Goal: Use online tool/utility: Utilize a website feature to perform a specific function

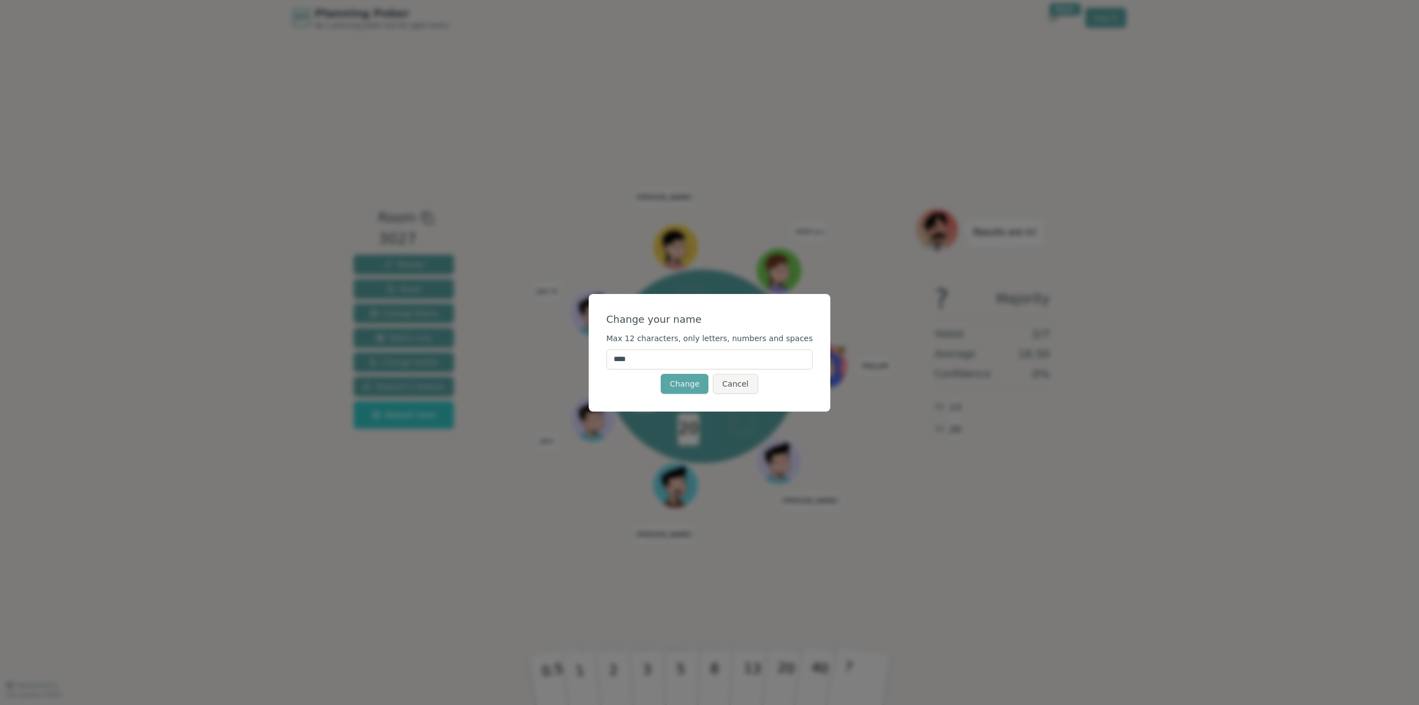
click at [670, 365] on input "****" at bounding box center [710, 359] width 207 height 20
type input "*"
type input "*****"
click at [650, 389] on div "Change Cancel" at bounding box center [710, 384] width 207 height 20
click at [679, 385] on button "Change" at bounding box center [685, 384] width 48 height 20
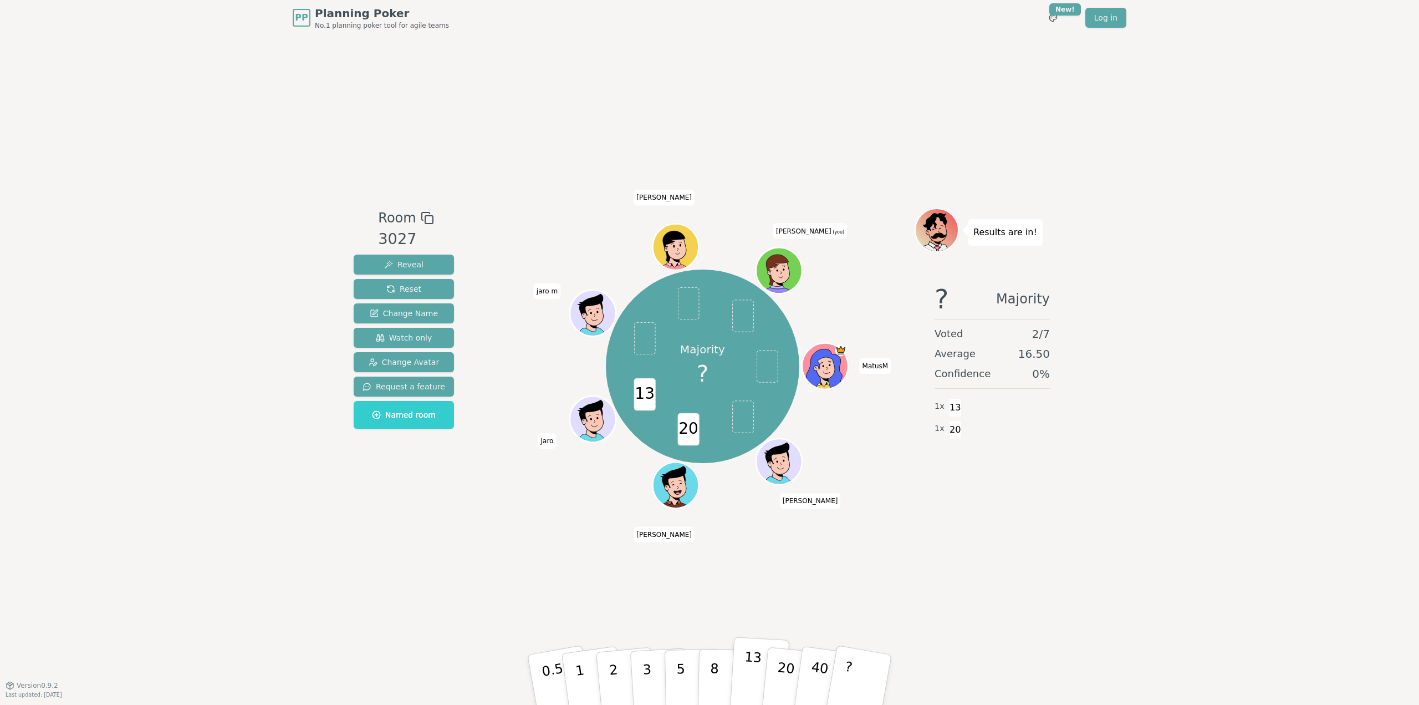
click at [756, 685] on p "13" at bounding box center [752, 679] width 21 height 61
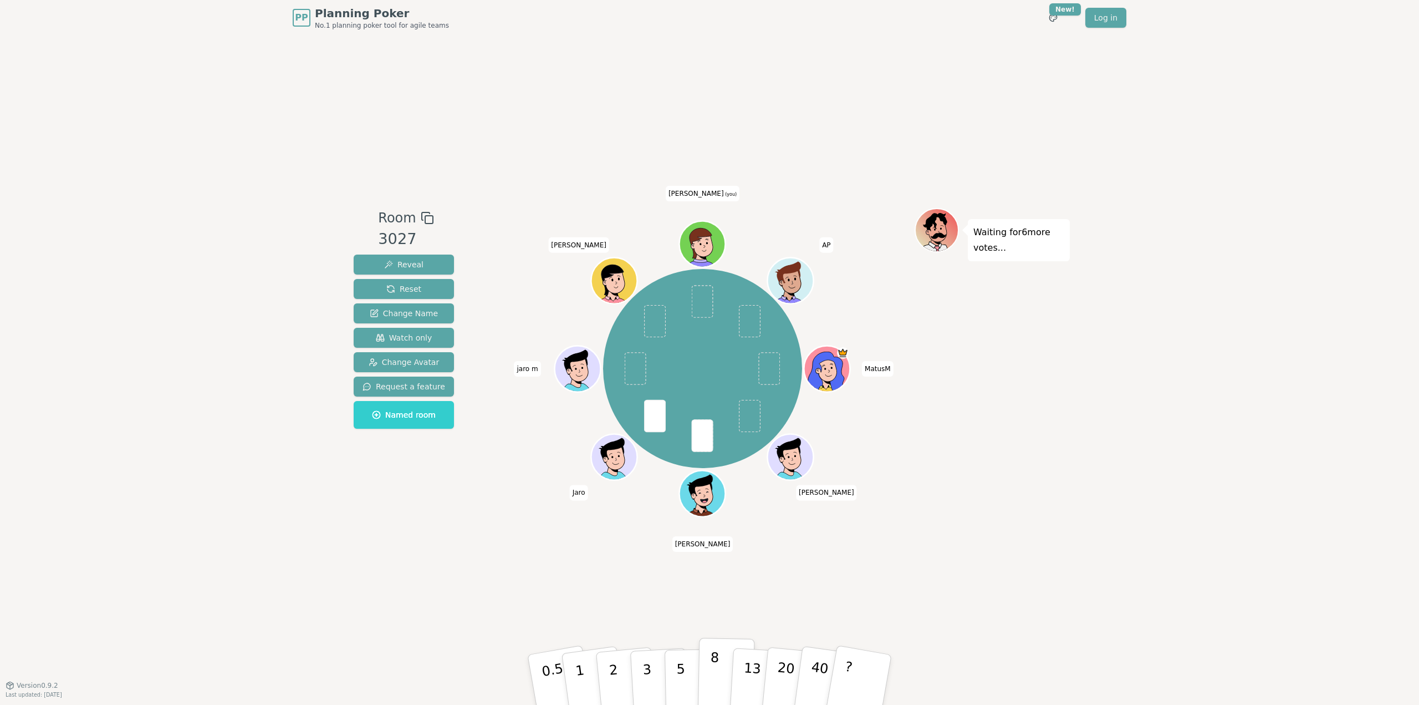
click at [716, 671] on p "8" at bounding box center [714, 679] width 9 height 60
click at [755, 675] on p "13" at bounding box center [752, 679] width 21 height 61
click at [689, 670] on button "5" at bounding box center [693, 680] width 57 height 84
click at [729, 673] on button "8" at bounding box center [726, 680] width 57 height 84
click at [692, 669] on button "5" at bounding box center [693, 680] width 57 height 84
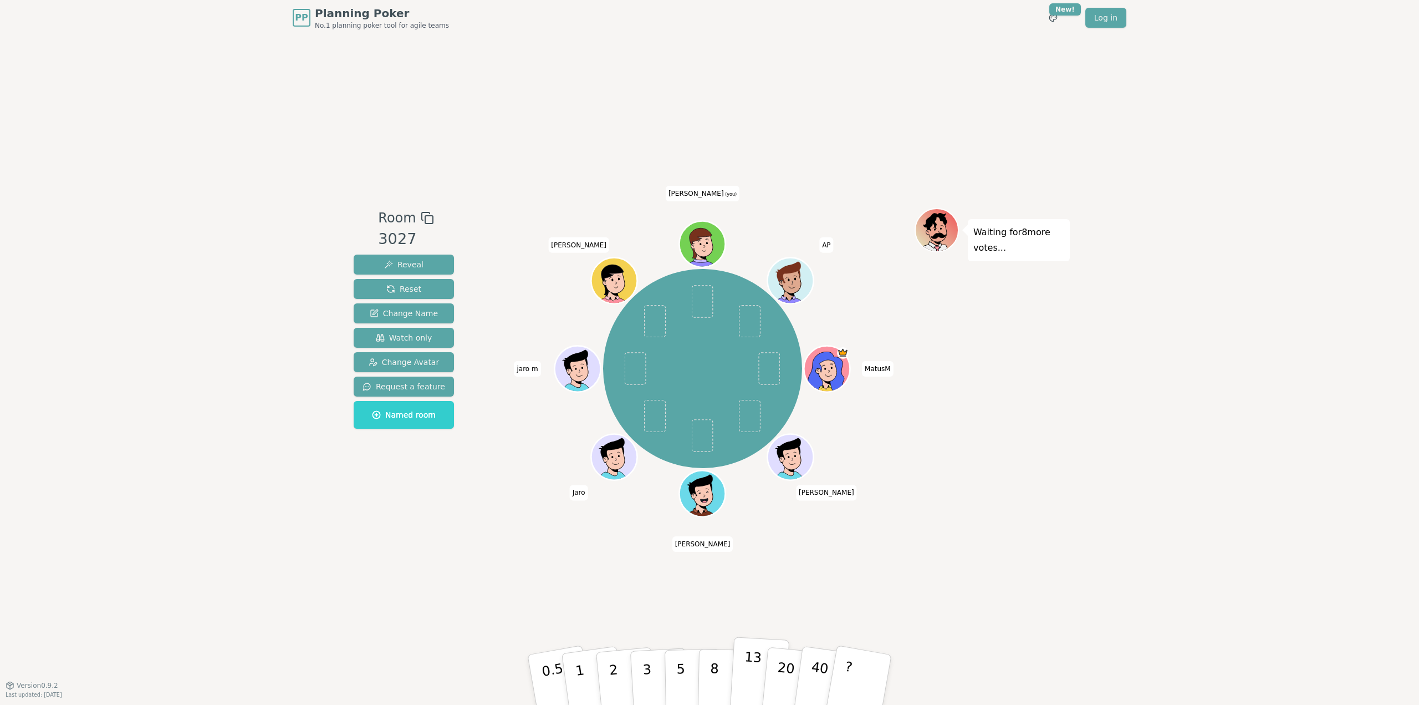
click at [741, 673] on button "13" at bounding box center [760, 680] width 60 height 86
click at [777, 671] on button "20" at bounding box center [792, 680] width 63 height 88
click at [781, 661] on p "20" at bounding box center [785, 678] width 23 height 61
click at [746, 674] on p "13" at bounding box center [752, 679] width 21 height 61
click at [751, 663] on p "13" at bounding box center [752, 679] width 21 height 61
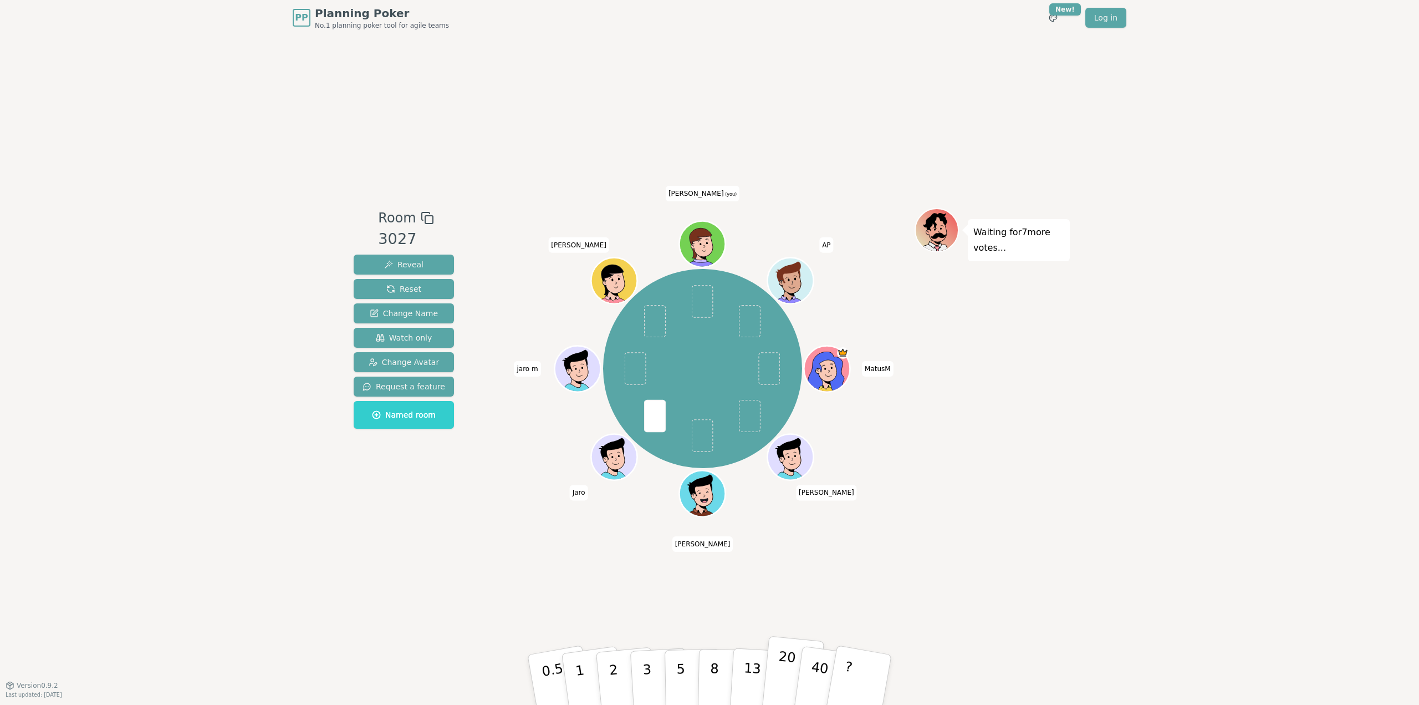
click at [785, 674] on p "20" at bounding box center [785, 678] width 23 height 61
click at [785, 665] on p "20" at bounding box center [785, 678] width 23 height 61
